Goal: Information Seeking & Learning: Learn about a topic

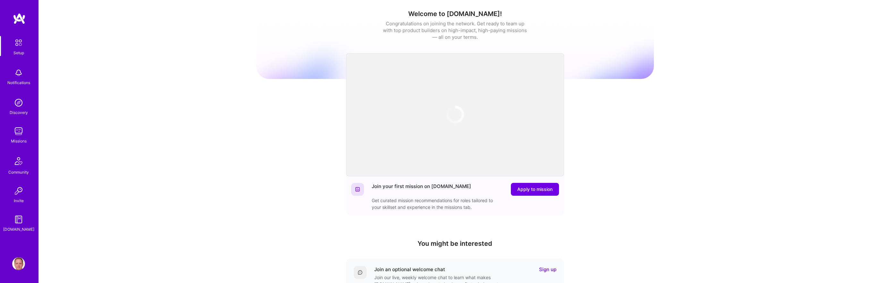
click at [20, 109] on link "Discovery" at bounding box center [19, 106] width 40 height 20
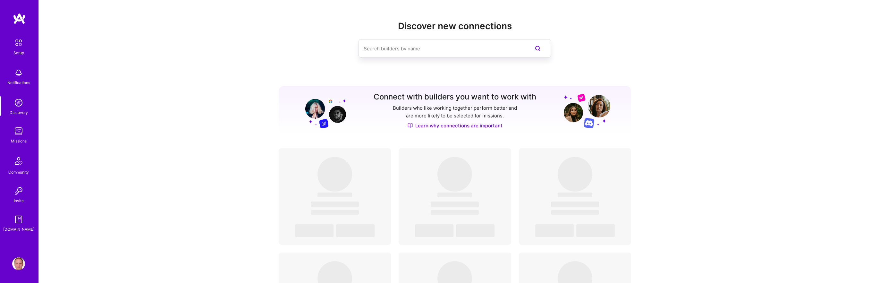
click at [18, 133] on img at bounding box center [18, 131] width 13 height 13
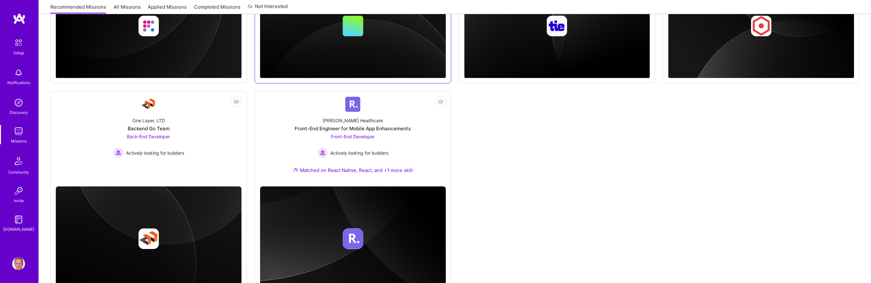
scroll to position [471, 0]
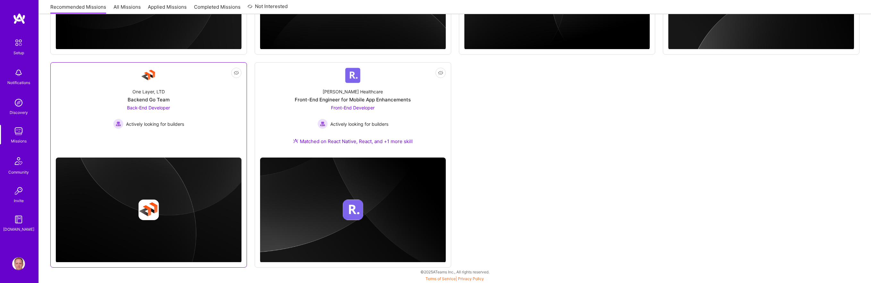
click at [153, 80] on img at bounding box center [148, 75] width 15 height 15
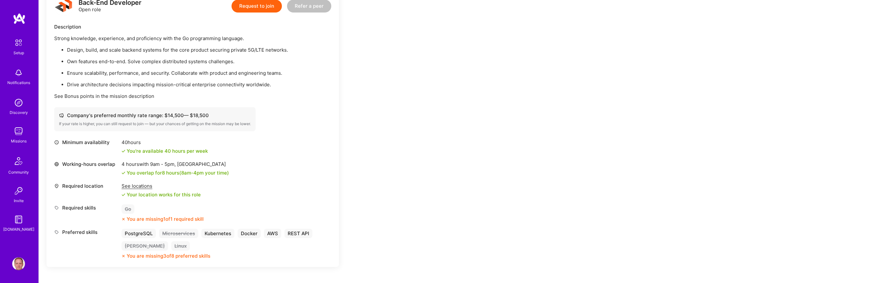
scroll to position [182, 0]
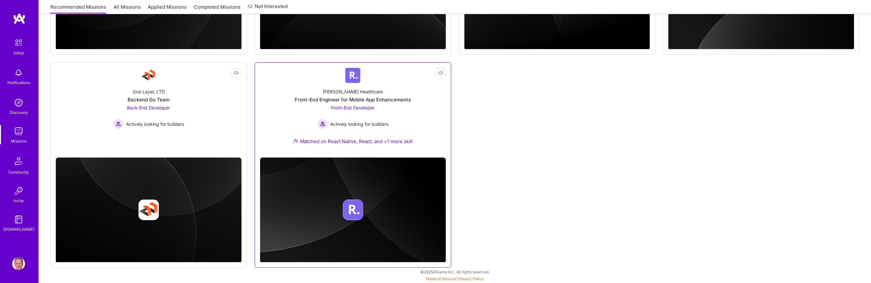
scroll to position [309, 0]
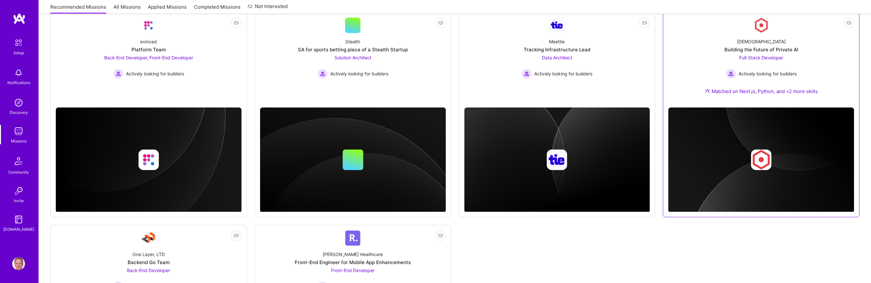
click at [692, 76] on div "[DEMOGRAPHIC_DATA] Building the Future of Private AI Full-Stack Developer Activ…" at bounding box center [761, 67] width 186 height 69
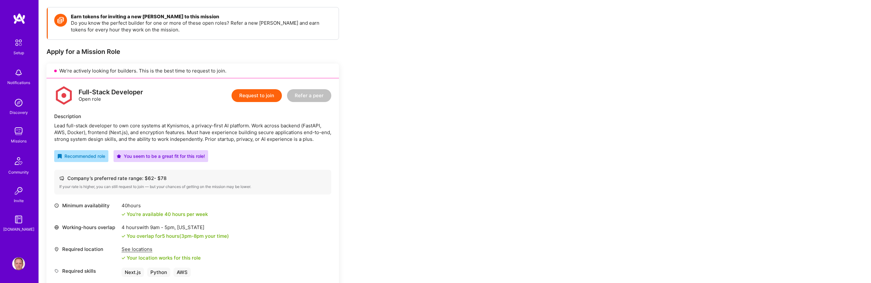
scroll to position [85, 0]
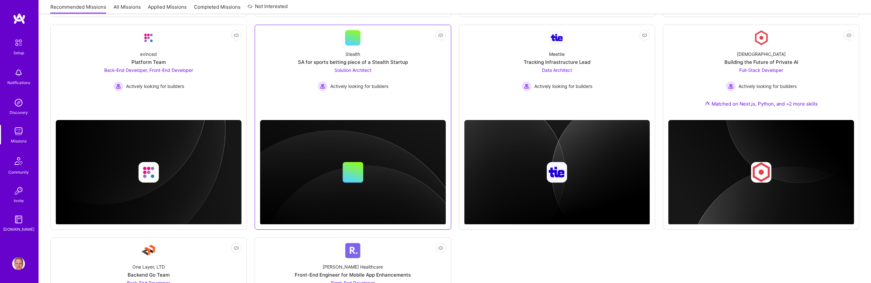
scroll to position [263, 0]
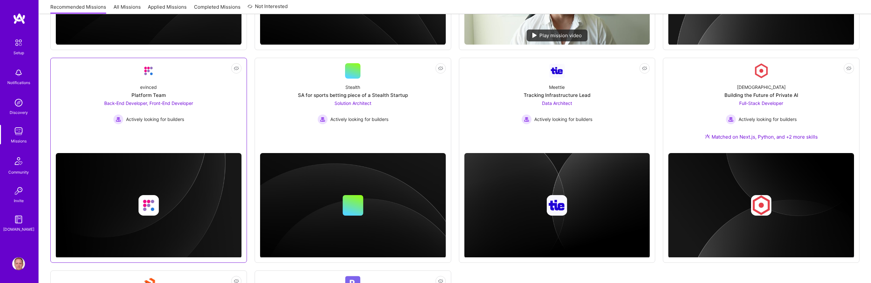
click at [214, 78] on link "Not Interested evinced Platform Team Back-End Developer, Front-End Developer Ac…" at bounding box center [149, 105] width 186 height 85
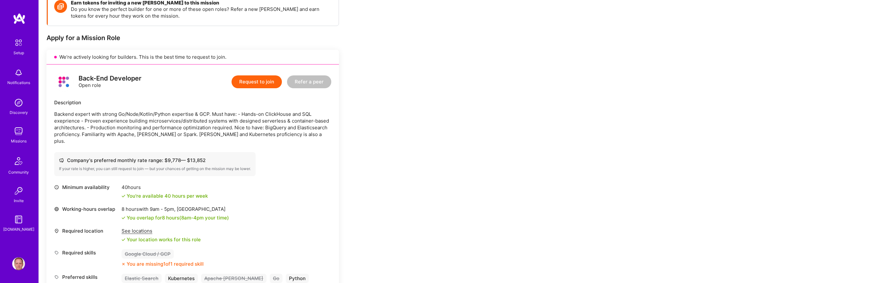
scroll to position [106, 0]
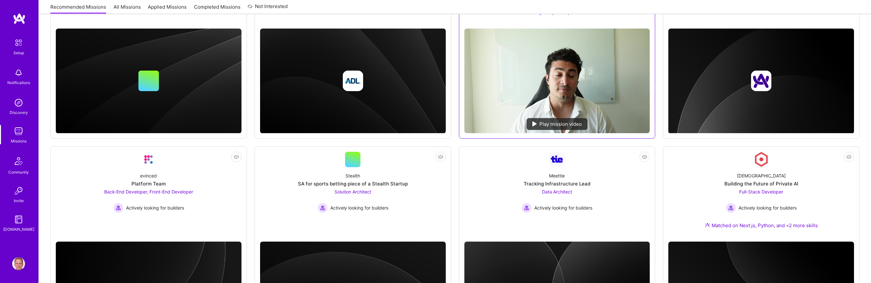
scroll to position [151, 0]
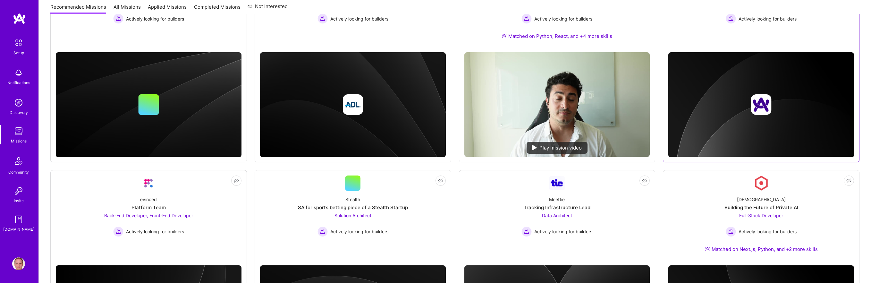
click at [713, 86] on img at bounding box center [761, 104] width 186 height 105
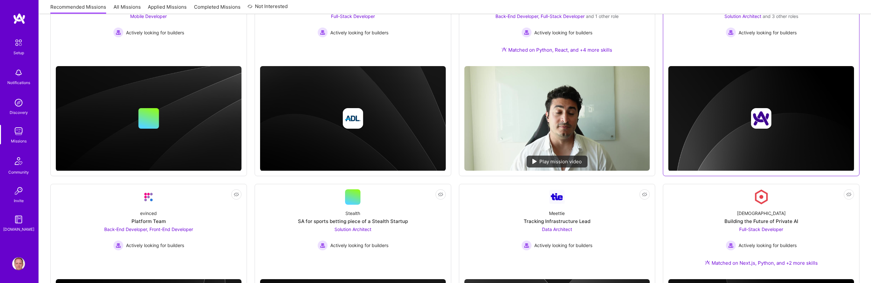
scroll to position [101, 0]
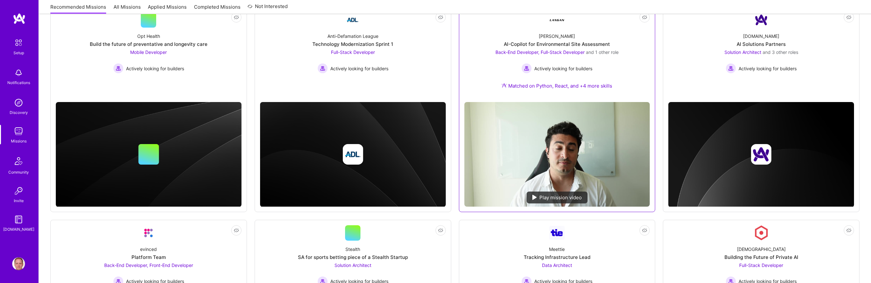
click at [600, 44] on div "AI-Copilot for Environmental Site Assessment" at bounding box center [557, 44] width 106 height 7
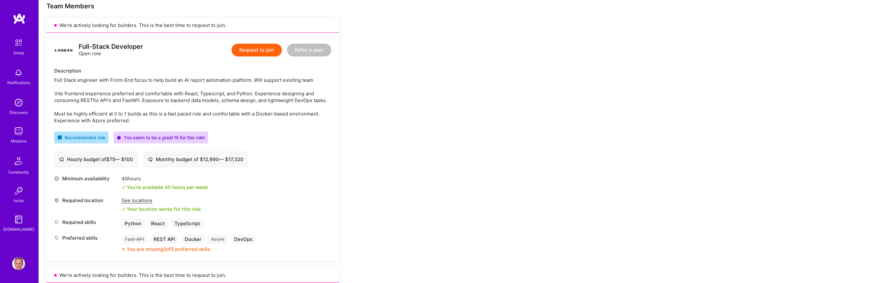
scroll to position [127, 0]
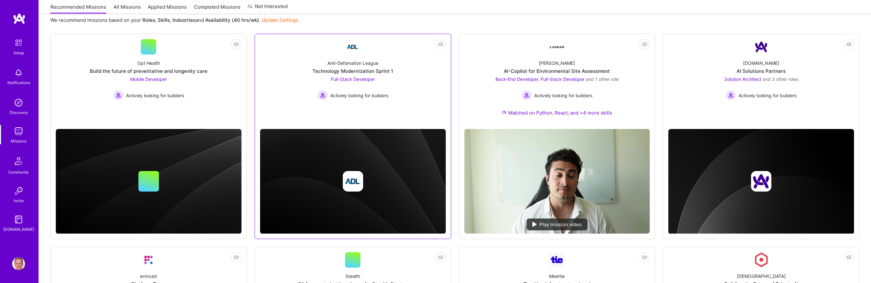
scroll to position [56, 0]
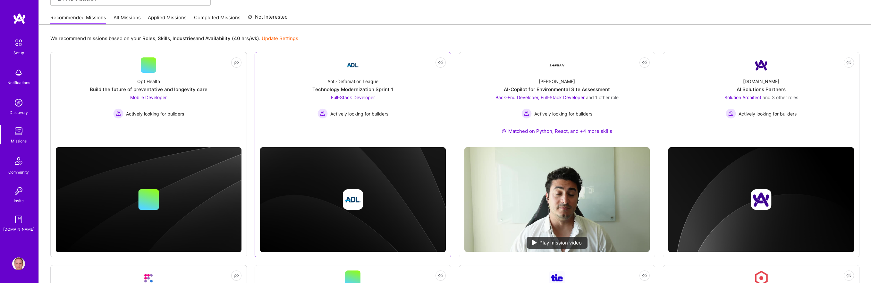
click at [396, 77] on div "Anti-Defamation League Technology Modernization Sprint 1 Full-Stack Developer A…" at bounding box center [353, 96] width 186 height 46
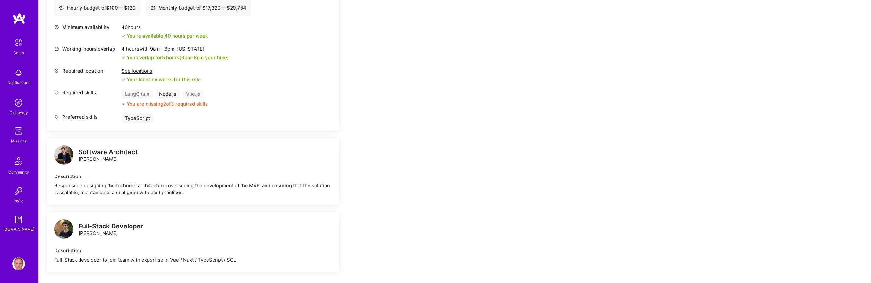
scroll to position [290, 0]
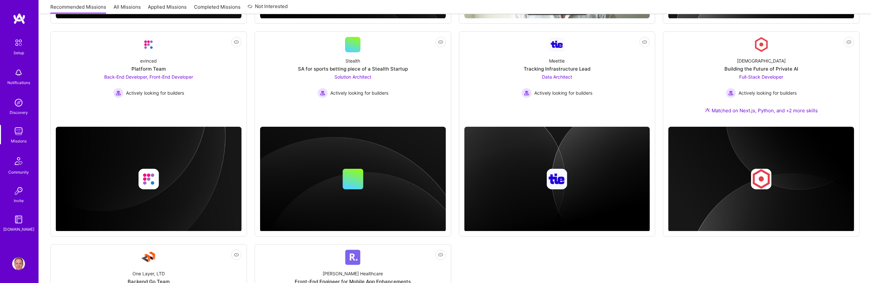
scroll to position [56, 0]
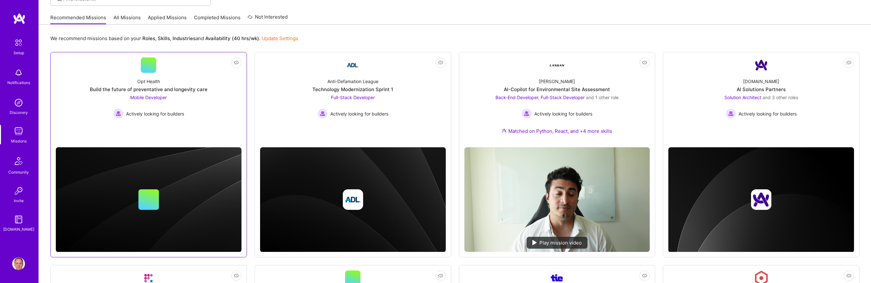
click at [214, 65] on link "Not Interested Opt Health Build the future of preventative and longevity care M…" at bounding box center [149, 99] width 186 height 85
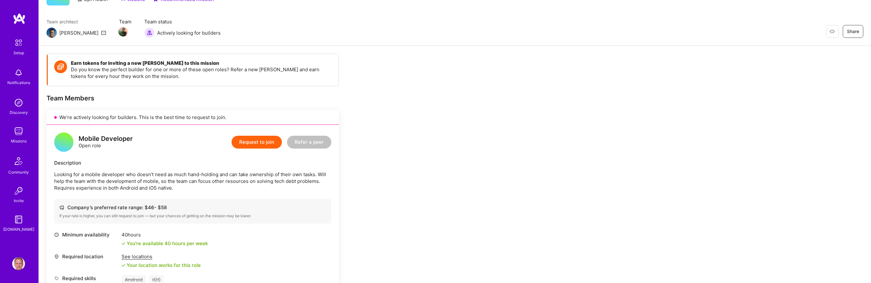
scroll to position [100, 0]
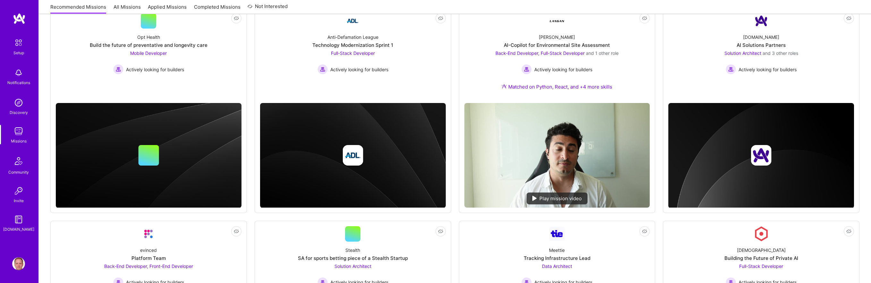
scroll to position [56, 0]
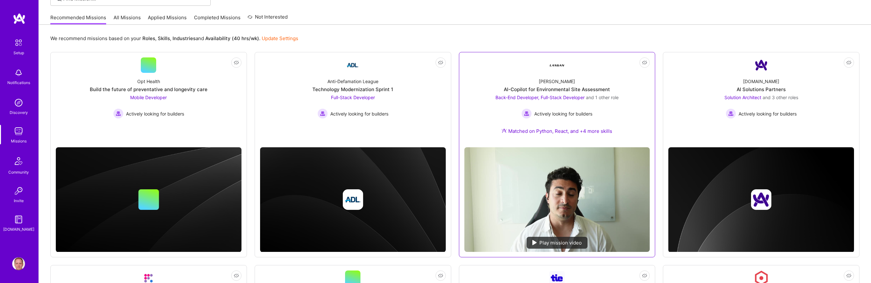
click at [497, 73] on div "[PERSON_NAME]-Copilot for Environmental Site Assessment Back-End Developer, Ful…" at bounding box center [557, 107] width 186 height 69
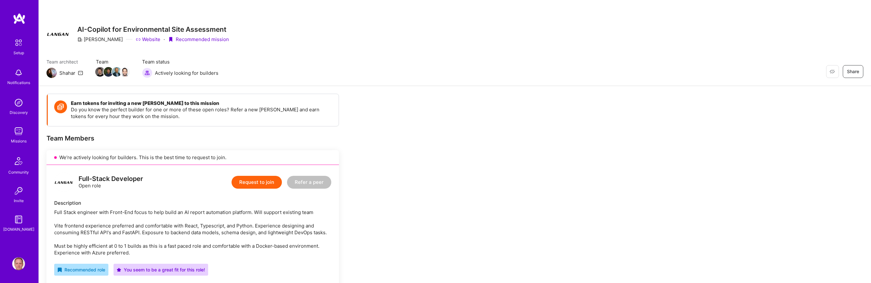
click at [398, 63] on div "Team architect Shahar Team Team status Actively looking for builders Restore No…" at bounding box center [454, 68] width 817 height 20
